Goal: Find specific page/section: Find specific page/section

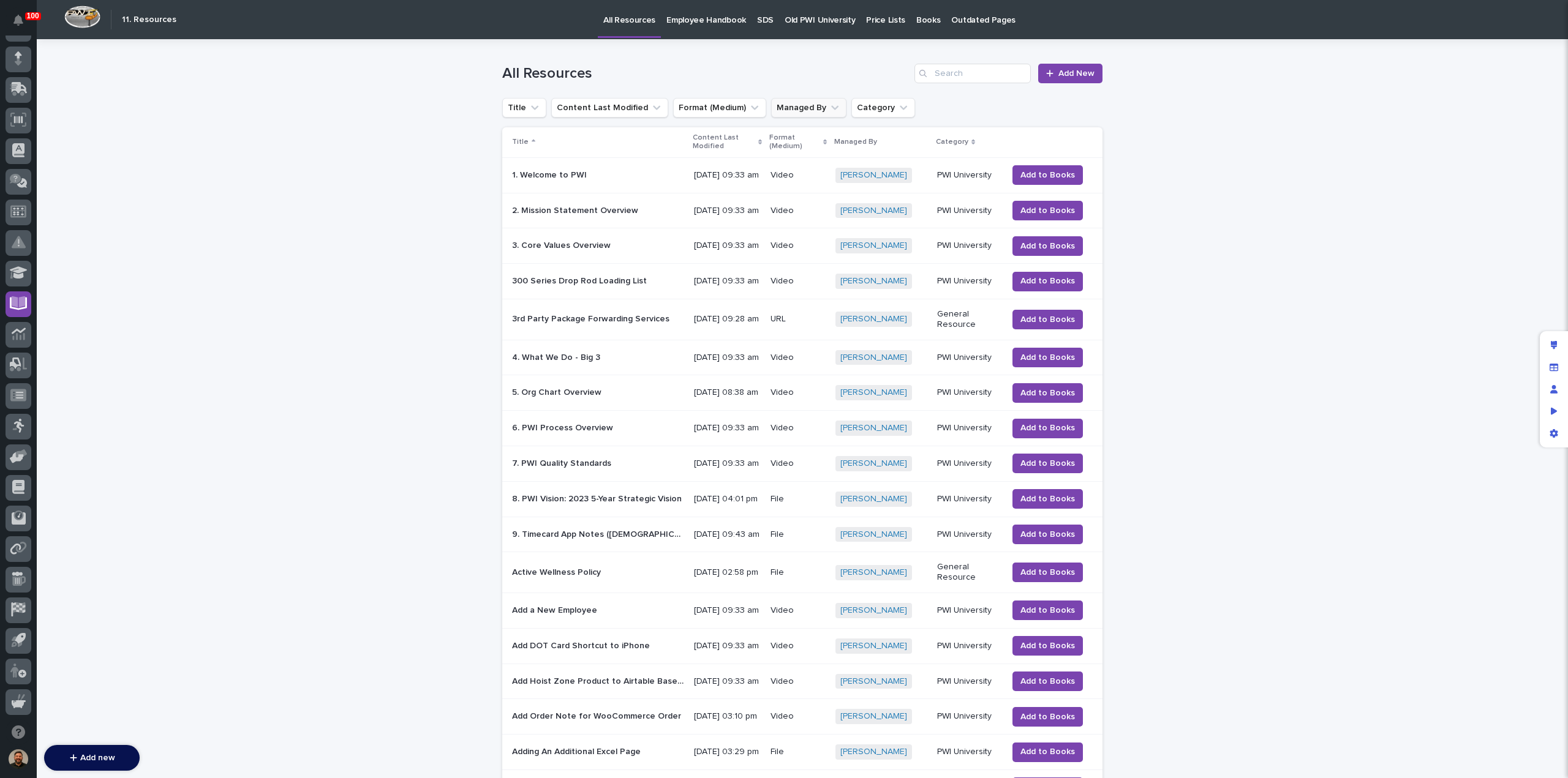
click at [828, 107] on icon "Managed By" at bounding box center [834, 108] width 12 height 12
type input "leig"
click at [779, 187] on p "Leighton Yoder" at bounding box center [838, 186] width 130 height 8
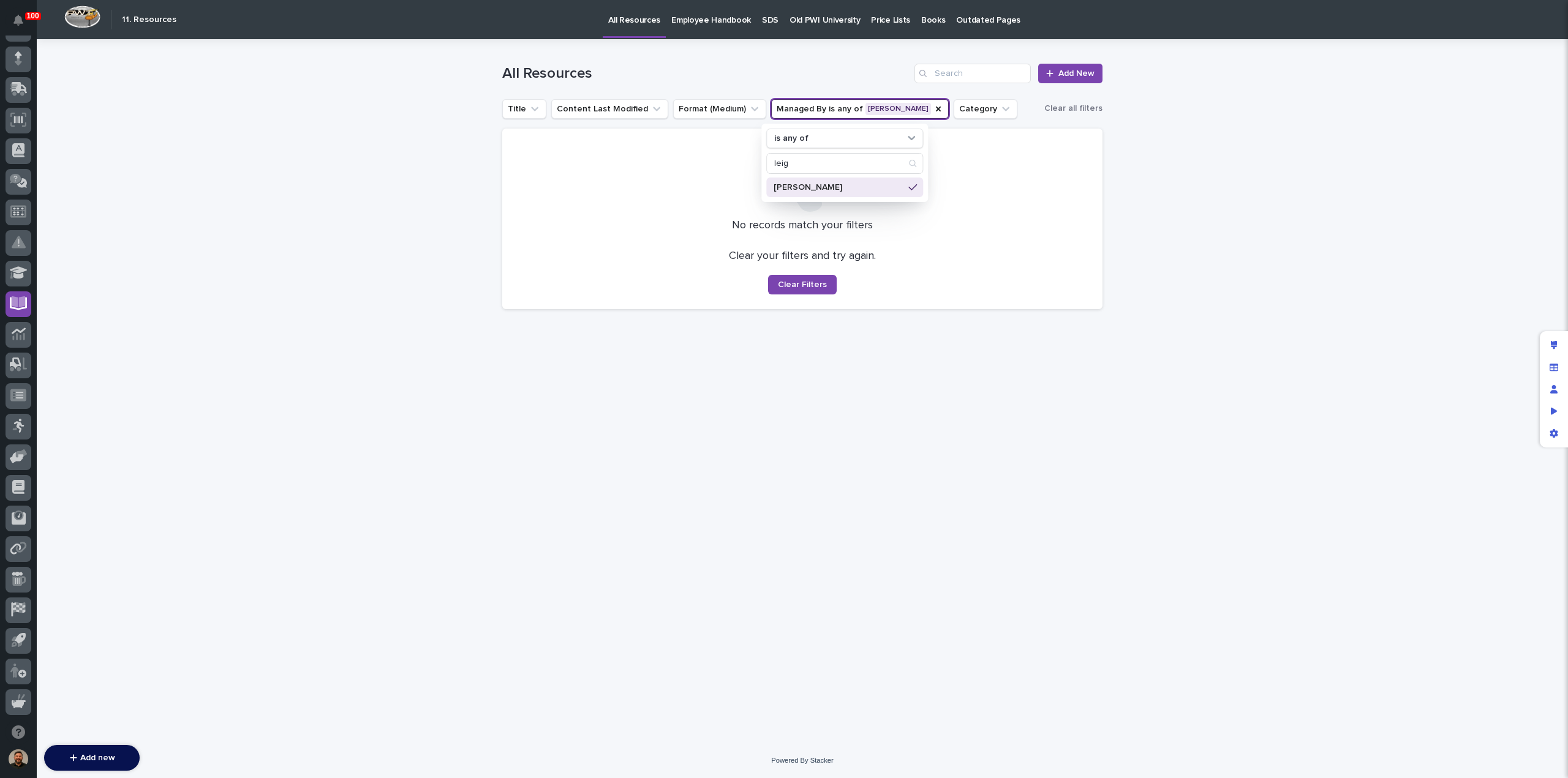
click at [1375, 154] on div "Loading... Saving… Loading... Saving… All Resources Add New Title Content Last …" at bounding box center [803, 391] width 1531 height 704
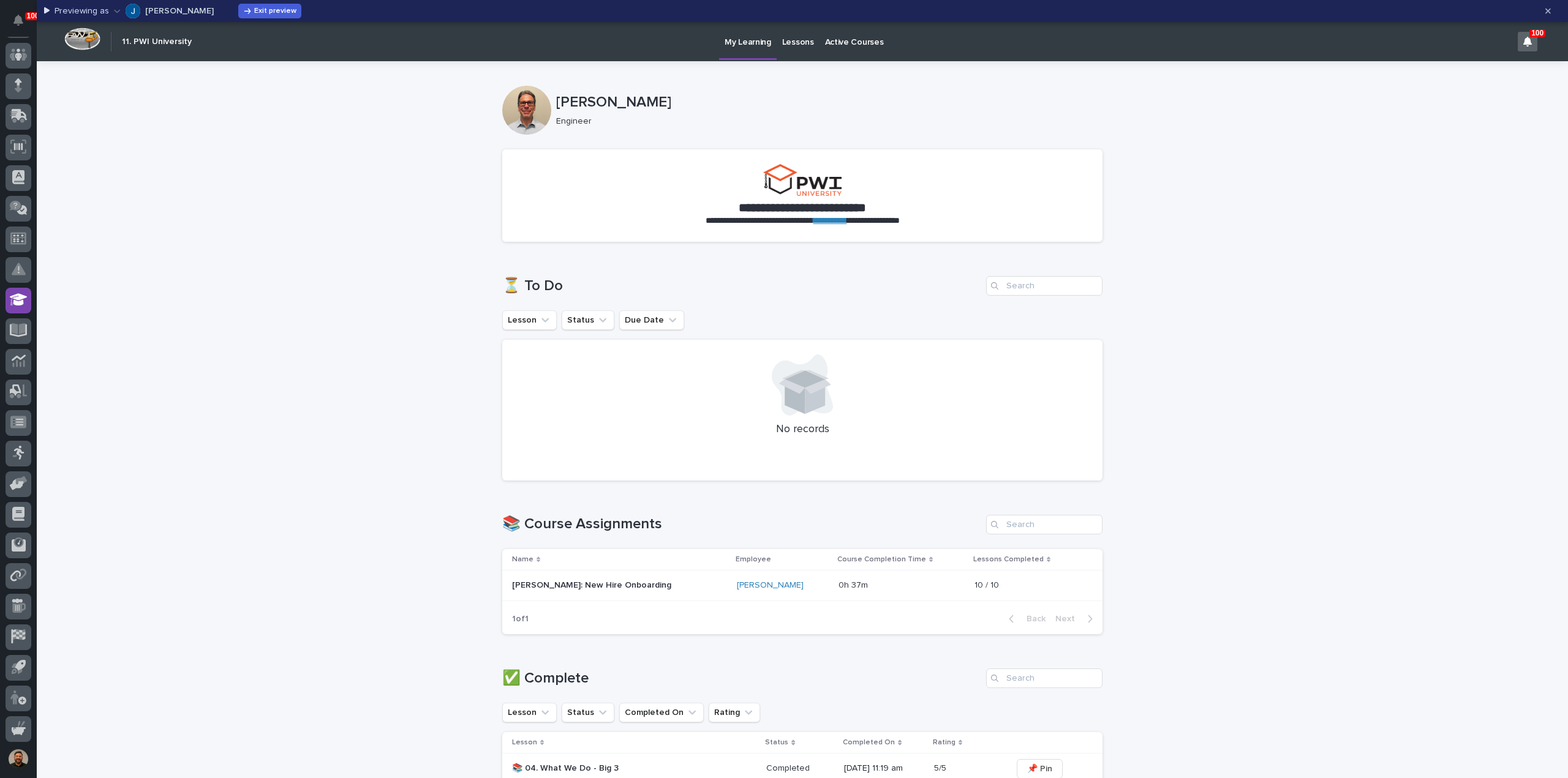
click at [114, 12] on icon "button" at bounding box center [116, 11] width 6 height 3
type input "sid"
click at [133, 73] on p "[PERSON_NAME]" at bounding box center [132, 73] width 69 height 10
